Goal: Task Accomplishment & Management: Manage account settings

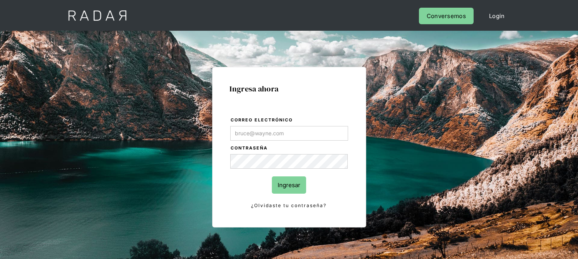
type input "[EMAIL_ADDRESS][DOMAIN_NAME]"
click at [290, 188] on input "Ingresar" at bounding box center [289, 185] width 34 height 17
